Goal: Information Seeking & Learning: Learn about a topic

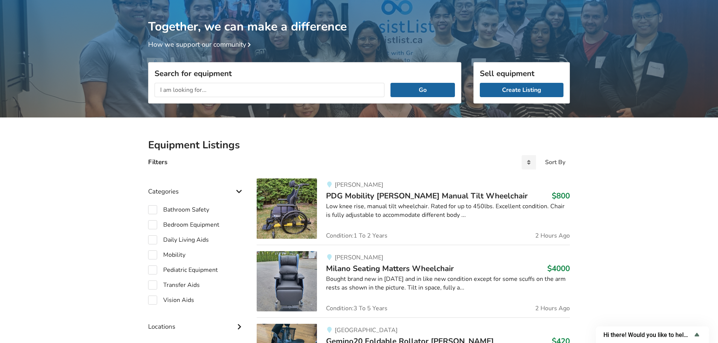
click at [208, 90] on input "text" at bounding box center [269, 90] width 230 height 14
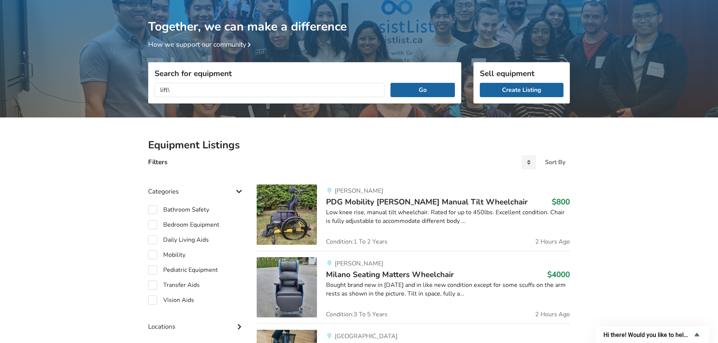
click at [390, 83] on button "Go" at bounding box center [422, 90] width 64 height 14
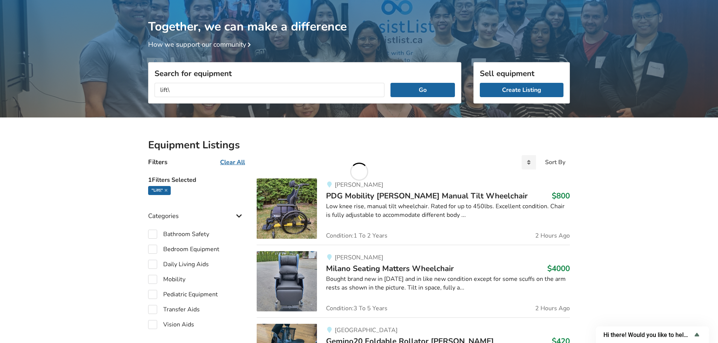
click at [189, 93] on input "lift\" at bounding box center [269, 90] width 230 height 14
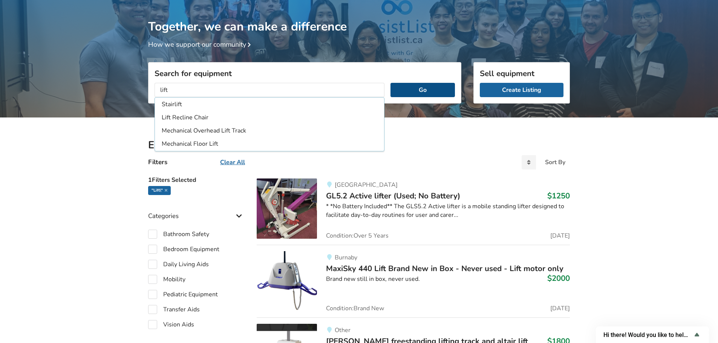
click at [426, 90] on button "Go" at bounding box center [422, 90] width 64 height 14
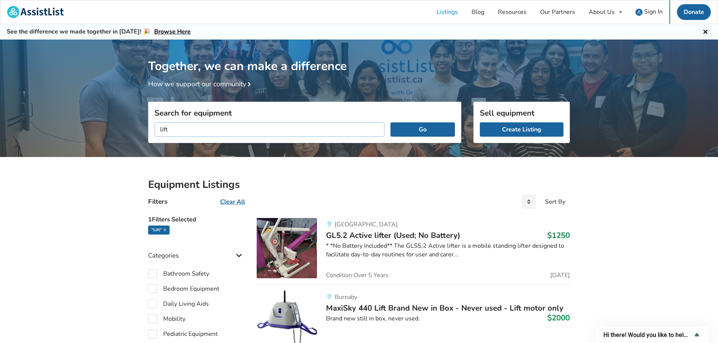
click at [195, 130] on input "lift" at bounding box center [269, 129] width 230 height 14
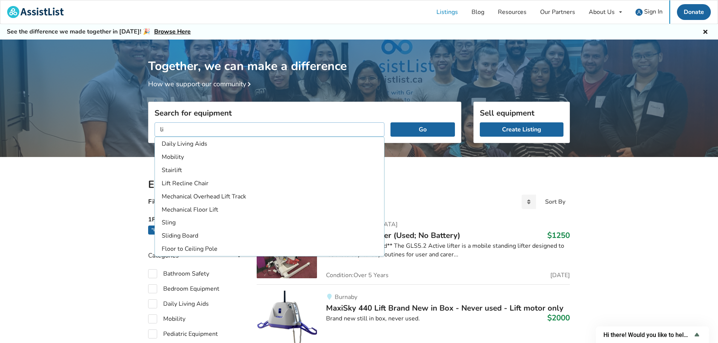
type input "l"
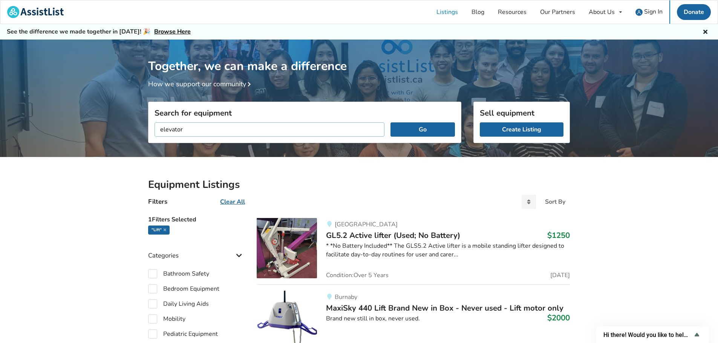
click at [390, 122] on button "Go" at bounding box center [422, 129] width 64 height 14
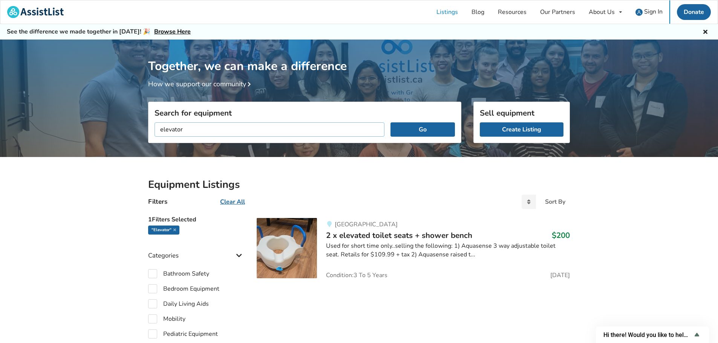
drag, startPoint x: 199, startPoint y: 128, endPoint x: 102, endPoint y: 130, distance: 96.8
click at [104, 130] on div "Together, we can make a difference How we support our community Search for equi…" at bounding box center [359, 285] width 718 height 490
type input "["
click at [428, 127] on button "Go" at bounding box center [422, 129] width 64 height 14
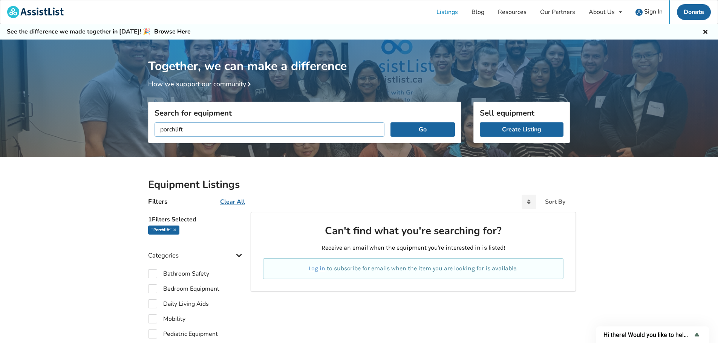
click at [175, 129] on input "porchlift" at bounding box center [269, 129] width 230 height 14
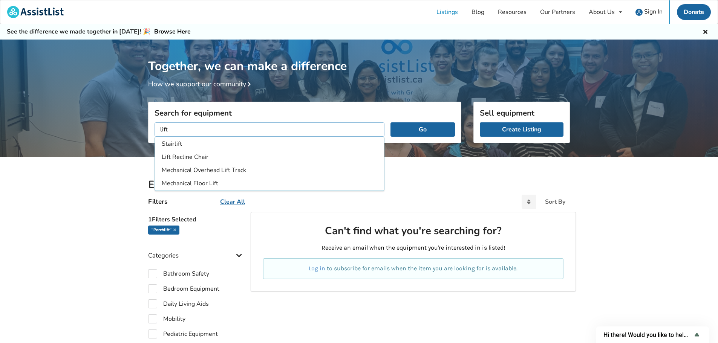
type input "lift"
click at [390, 122] on button "Go" at bounding box center [422, 129] width 64 height 14
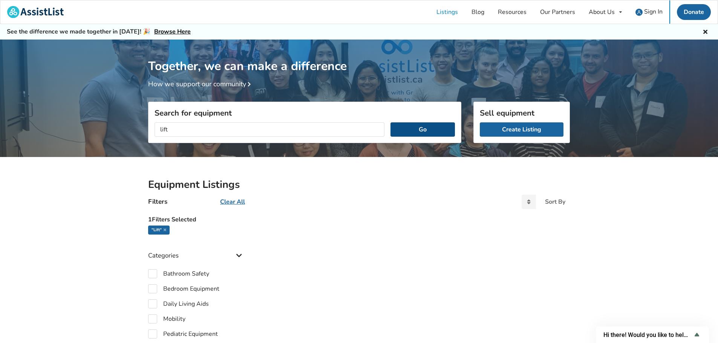
click at [435, 127] on button "Go" at bounding box center [422, 129] width 64 height 14
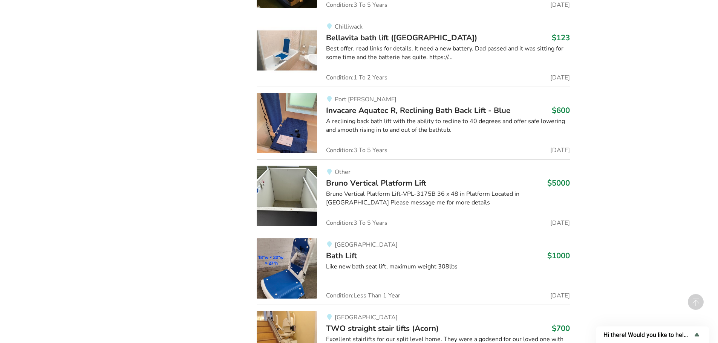
scroll to position [3289, 0]
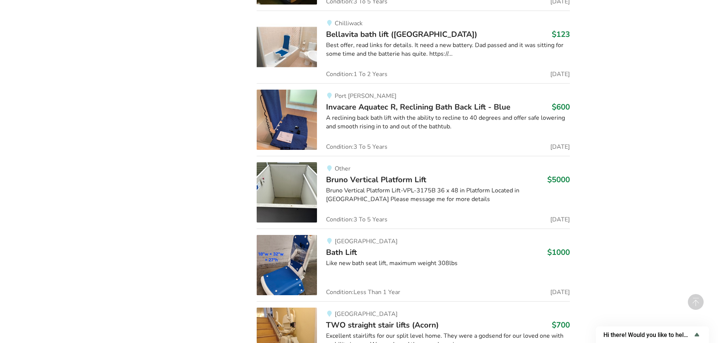
click at [375, 179] on span "Bruno Vertical Platform Lift" at bounding box center [376, 179] width 100 height 11
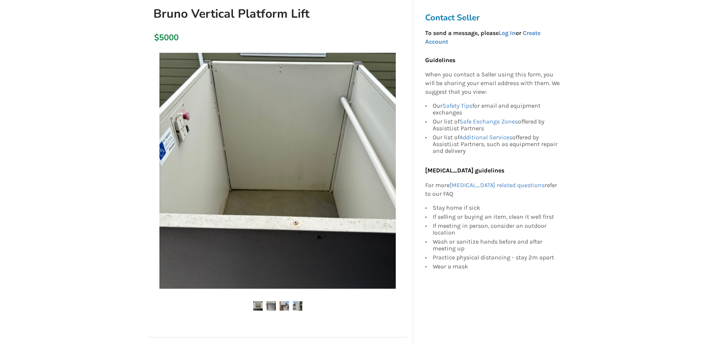
scroll to position [113, 0]
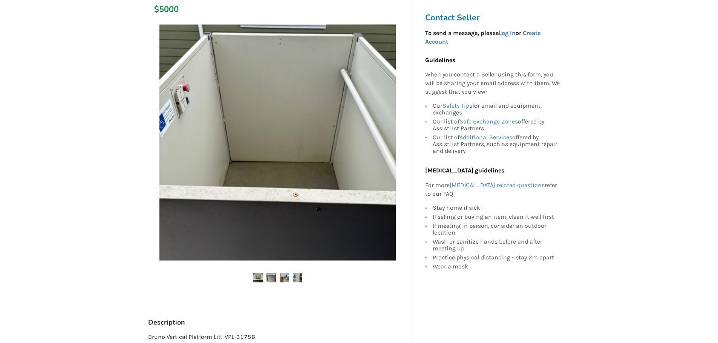
click at [270, 276] on img at bounding box center [270, 277] width 9 height 9
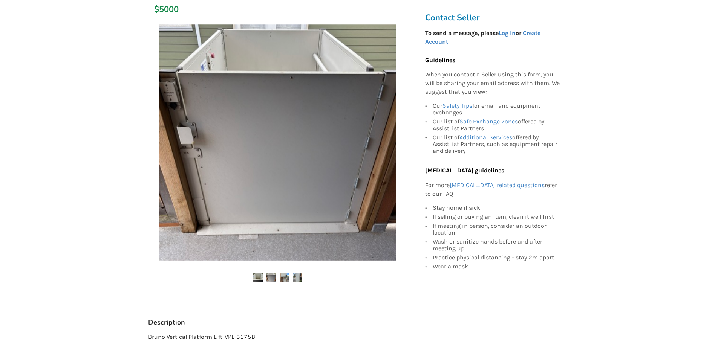
click at [284, 279] on img at bounding box center [283, 277] width 9 height 9
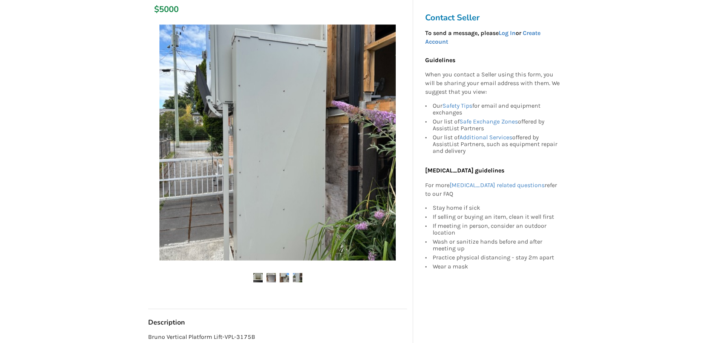
click at [299, 277] on img at bounding box center [297, 277] width 9 height 9
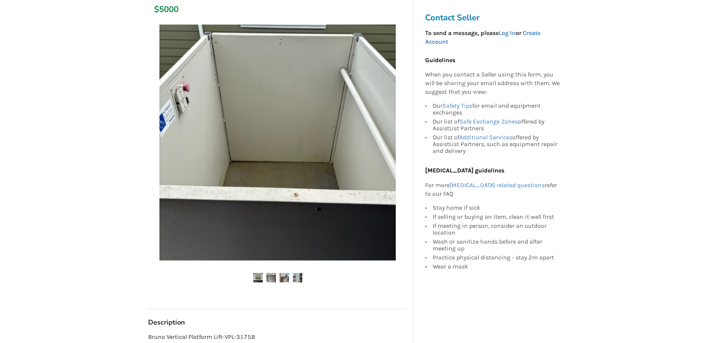
click at [282, 278] on img at bounding box center [283, 277] width 9 height 9
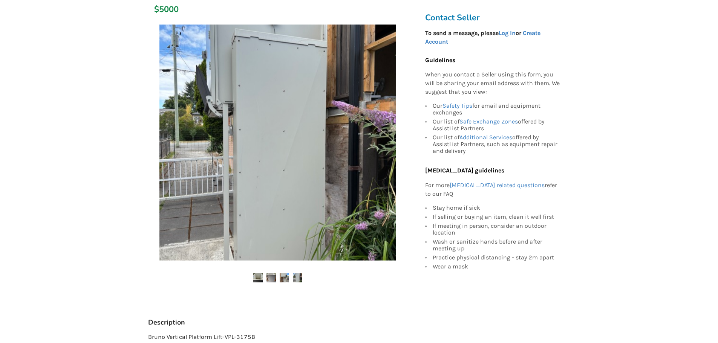
click at [272, 279] on img at bounding box center [270, 277] width 9 height 9
click at [258, 281] on img at bounding box center [257, 277] width 9 height 9
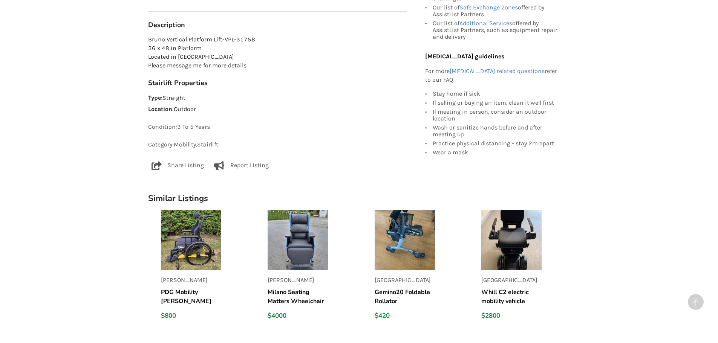
scroll to position [414, 0]
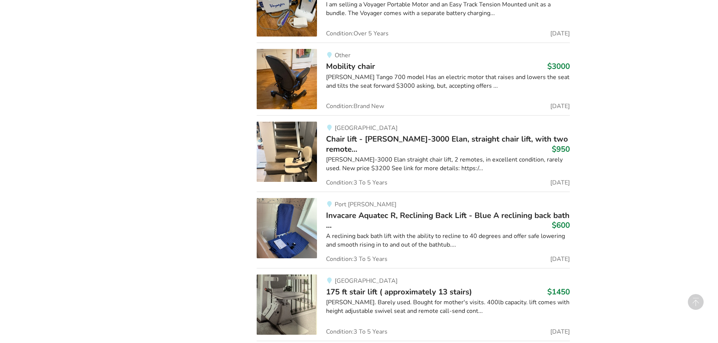
scroll to position [2460, 0]
